Goal: Use online tool/utility: Use online tool/utility

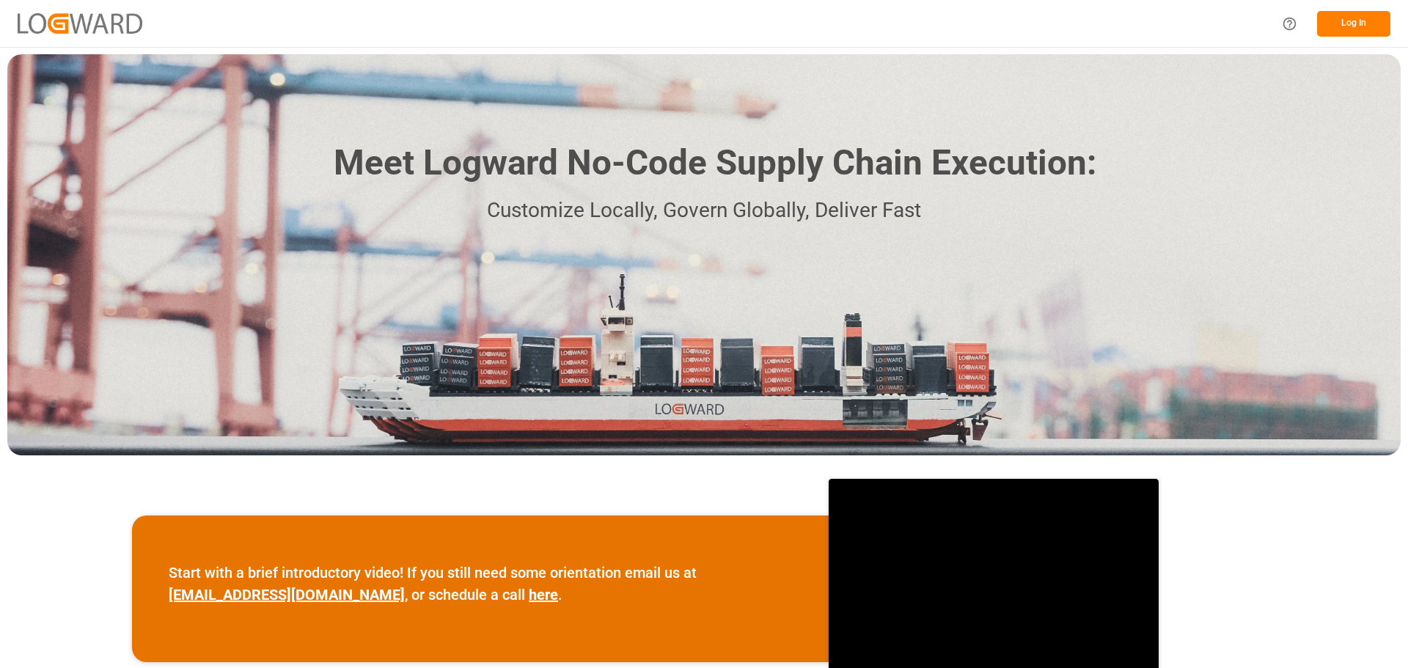
click at [1352, 25] on button "Log In" at bounding box center [1353, 24] width 73 height 26
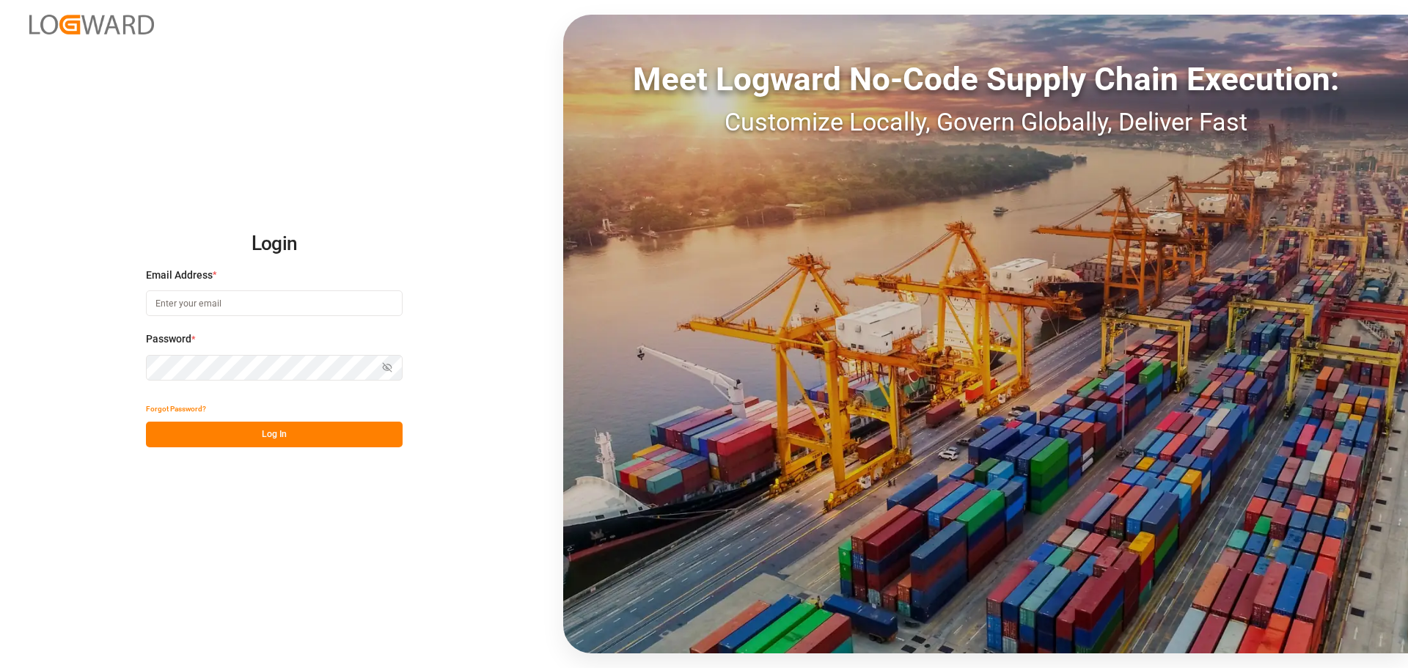
click at [257, 307] on input at bounding box center [274, 303] width 257 height 26
type input "[PERSON_NAME][EMAIL_ADDRESS][DOMAIN_NAME]"
click at [243, 435] on button "Log In" at bounding box center [274, 435] width 257 height 26
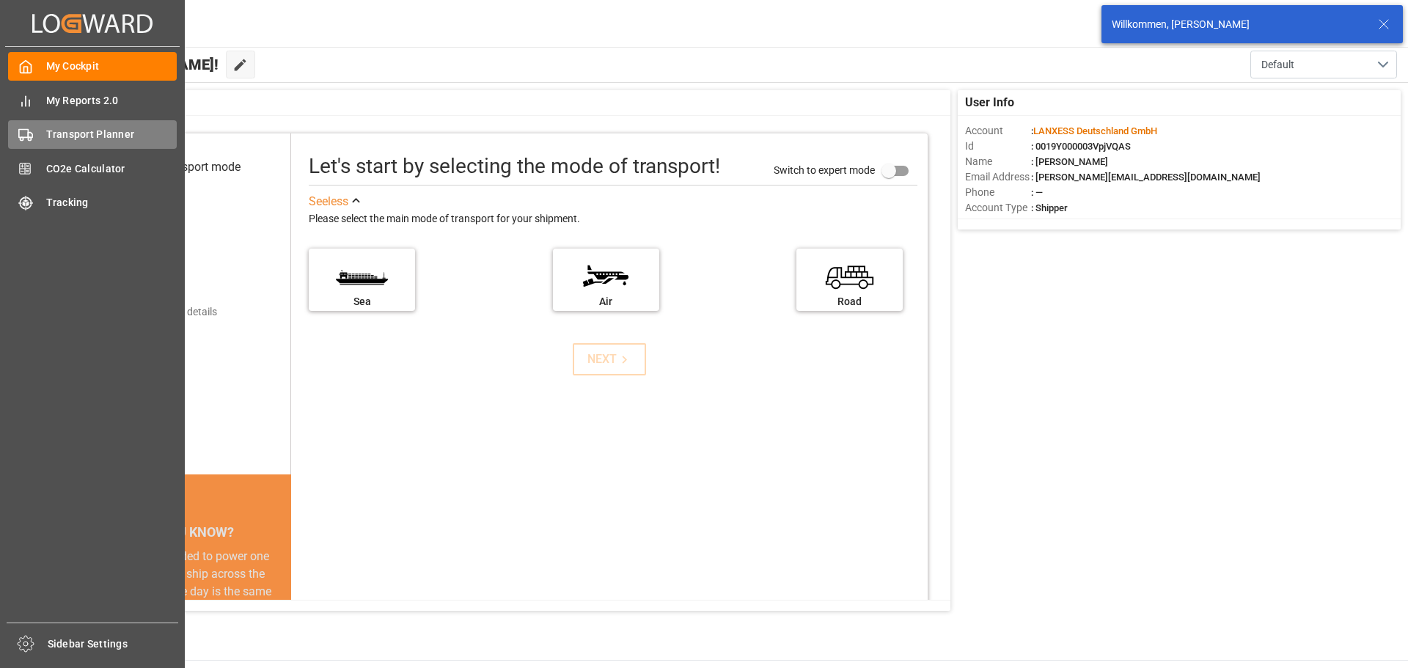
click at [101, 132] on span "Transport Planner" at bounding box center [111, 134] width 131 height 15
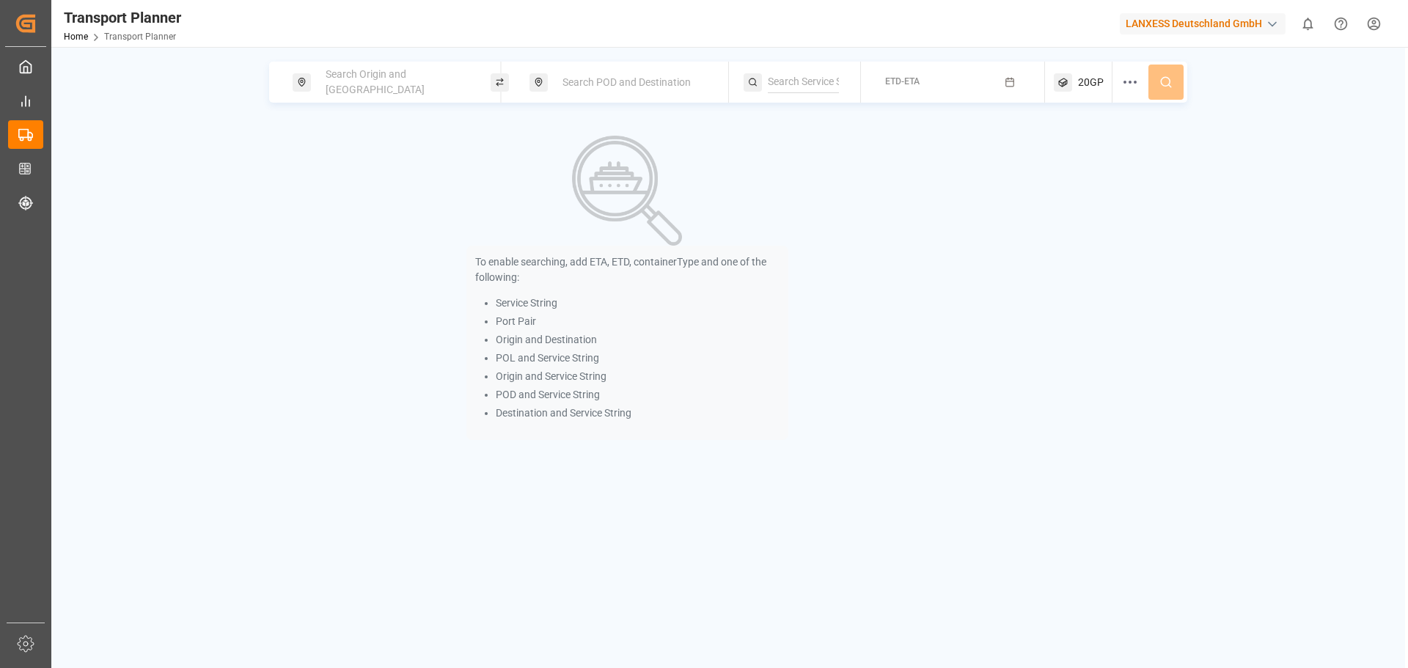
click at [392, 84] on span "Search Origin and [GEOGRAPHIC_DATA]" at bounding box center [375, 81] width 99 height 27
click at [384, 197] on input at bounding box center [382, 199] width 147 height 22
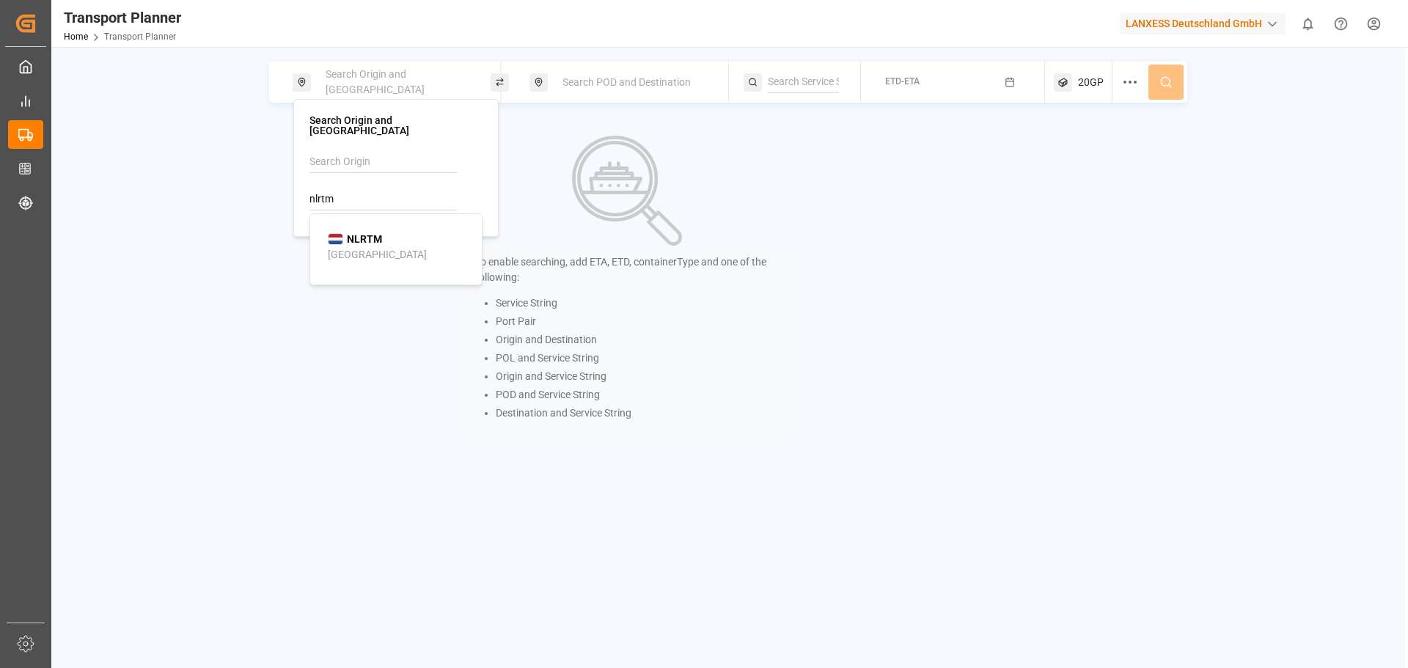
click at [378, 233] on b "NLRTM" at bounding box center [364, 239] width 35 height 12
type input "NLRTM"
click at [638, 85] on span "Search POD and Destination" at bounding box center [626, 82] width 128 height 12
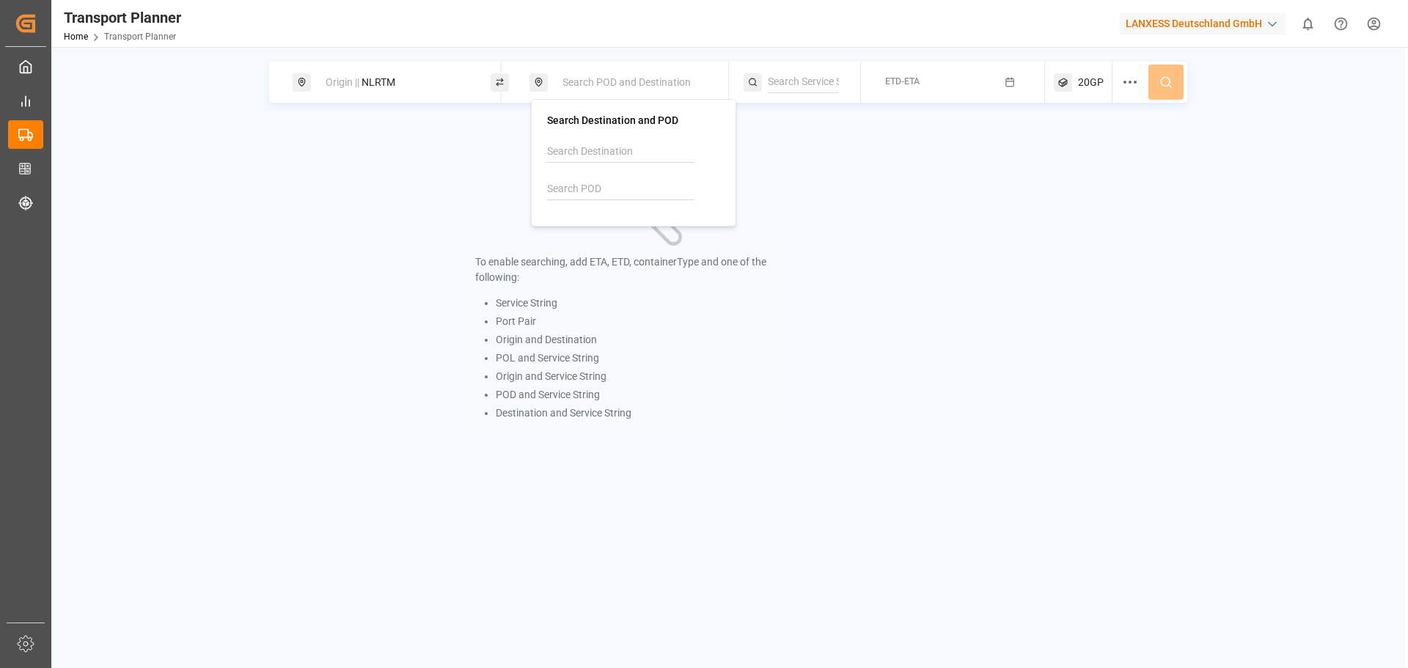
click at [629, 191] on input at bounding box center [620, 189] width 147 height 22
click at [620, 236] on div "CNSHA [GEOGRAPHIC_DATA]" at bounding box center [636, 236] width 142 height 31
type input "CNSHA"
click at [1011, 191] on div "To enable searching, add ETA, ETD, containerType and one of the following: Serv…" at bounding box center [728, 288] width 918 height 334
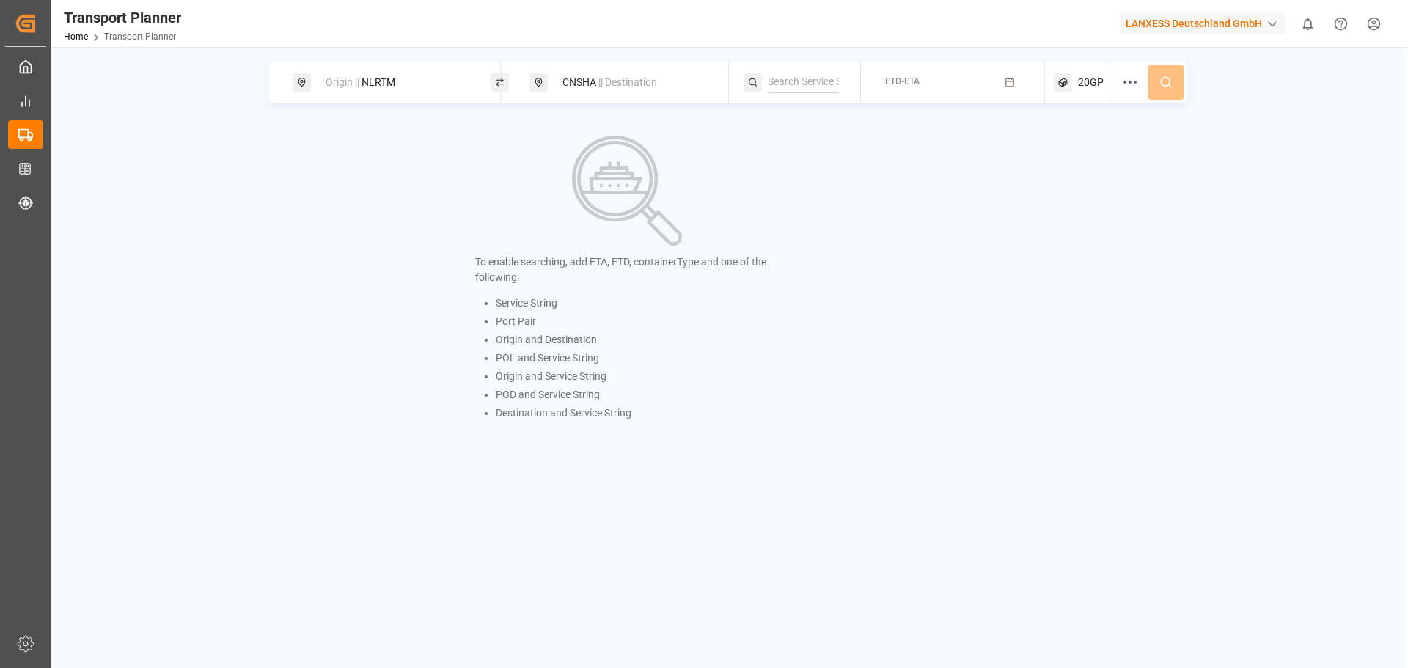
click at [1014, 87] on icon "button" at bounding box center [1010, 82] width 10 height 10
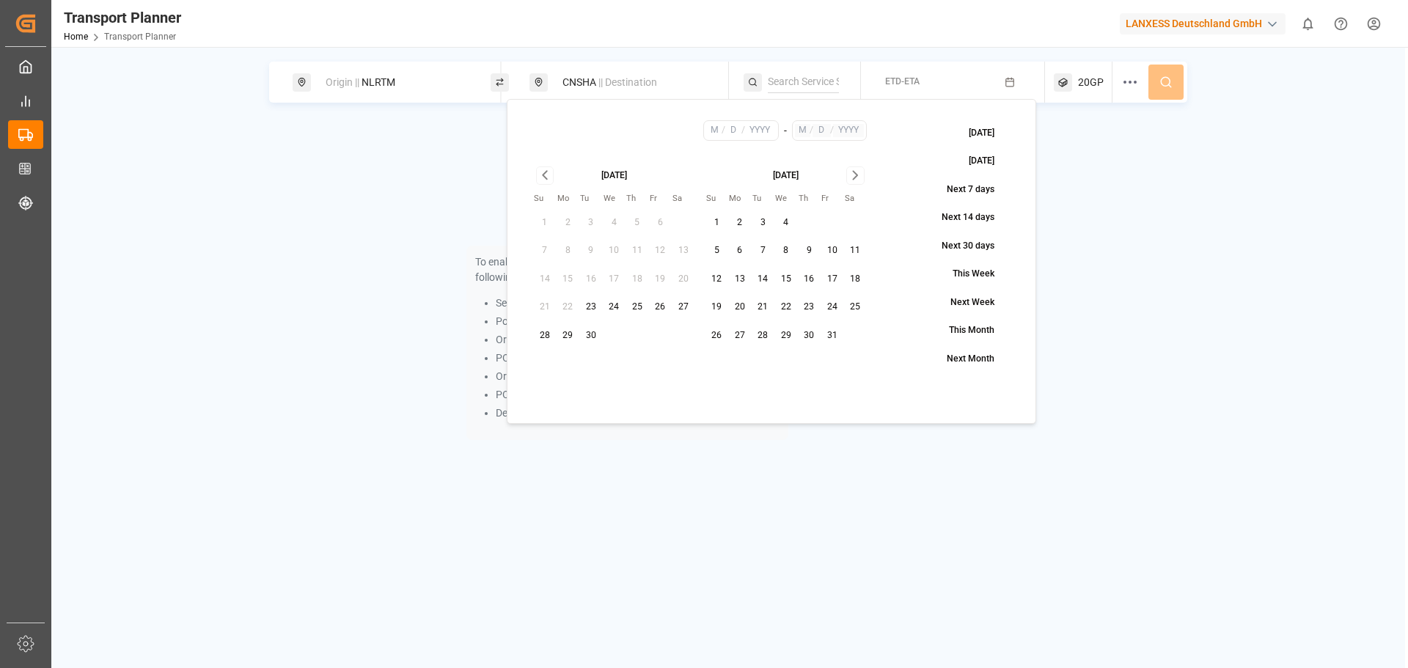
click at [761, 283] on button "14" at bounding box center [763, 279] width 23 height 23
type input "10"
type input "14"
type input "2025"
click at [853, 175] on icon "Go to next month" at bounding box center [855, 175] width 17 height 18
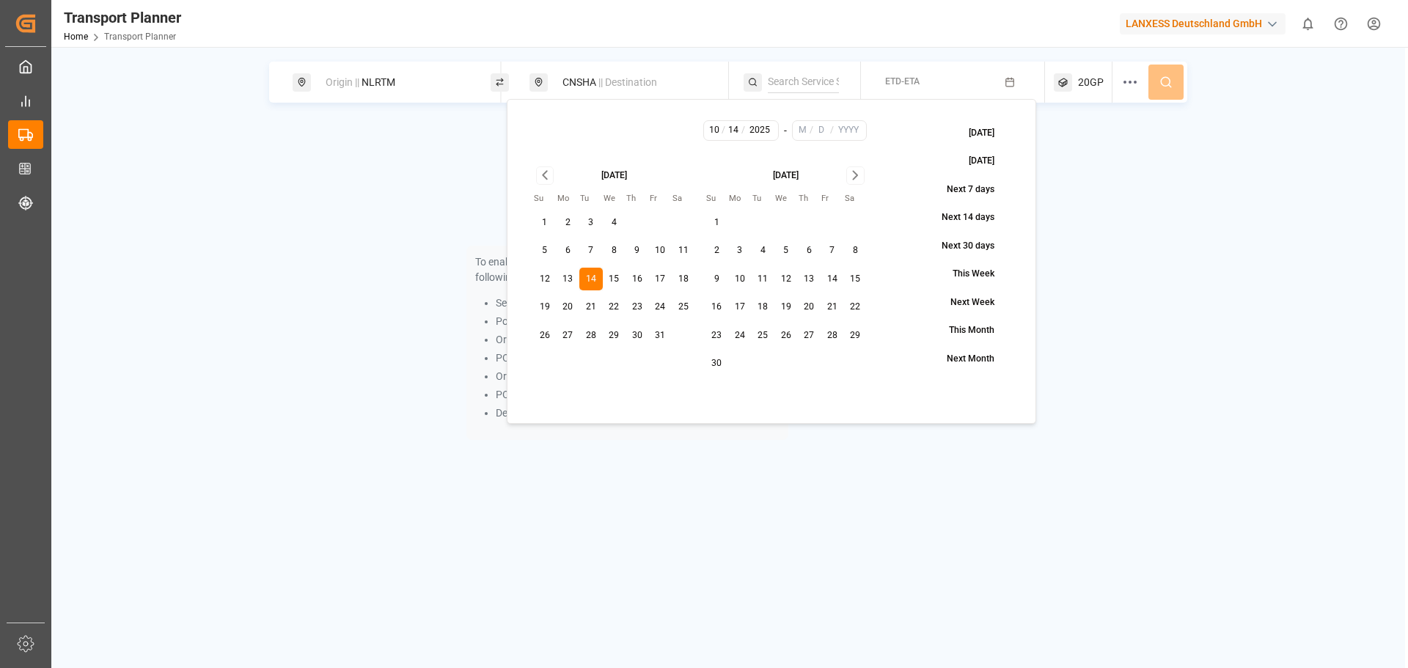
click at [853, 175] on icon "Go to next month" at bounding box center [855, 175] width 17 height 18
click at [786, 341] on button "31" at bounding box center [785, 335] width 23 height 23
type input "12"
type input "31"
type input "2025"
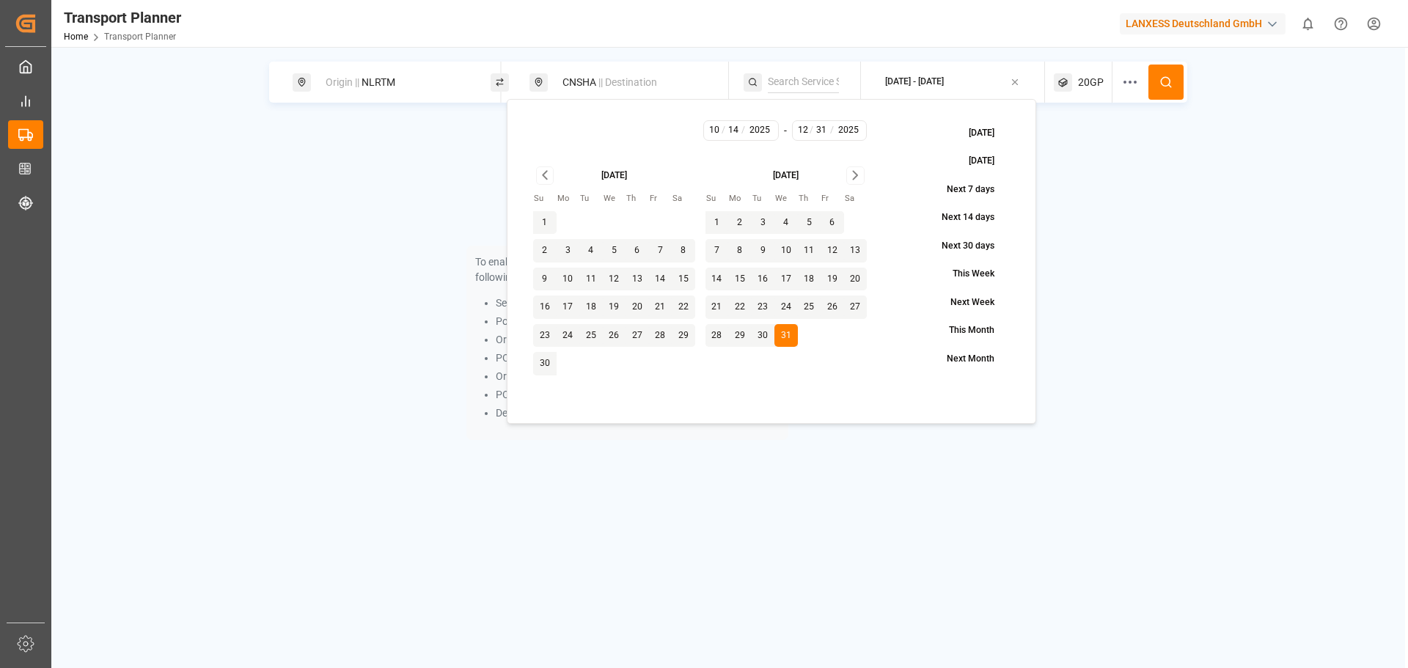
click at [1168, 86] on icon at bounding box center [1165, 82] width 13 height 13
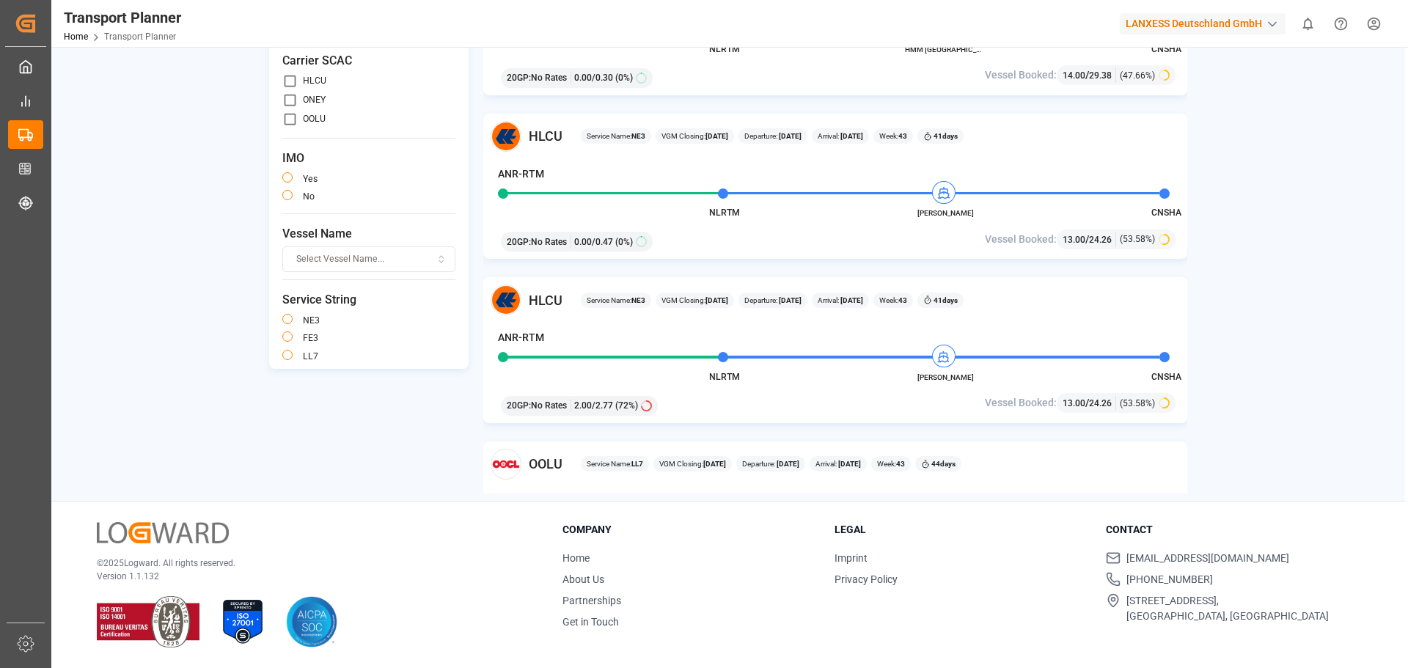
scroll to position [1980, 0]
